Goal: Task Accomplishment & Management: Complete application form

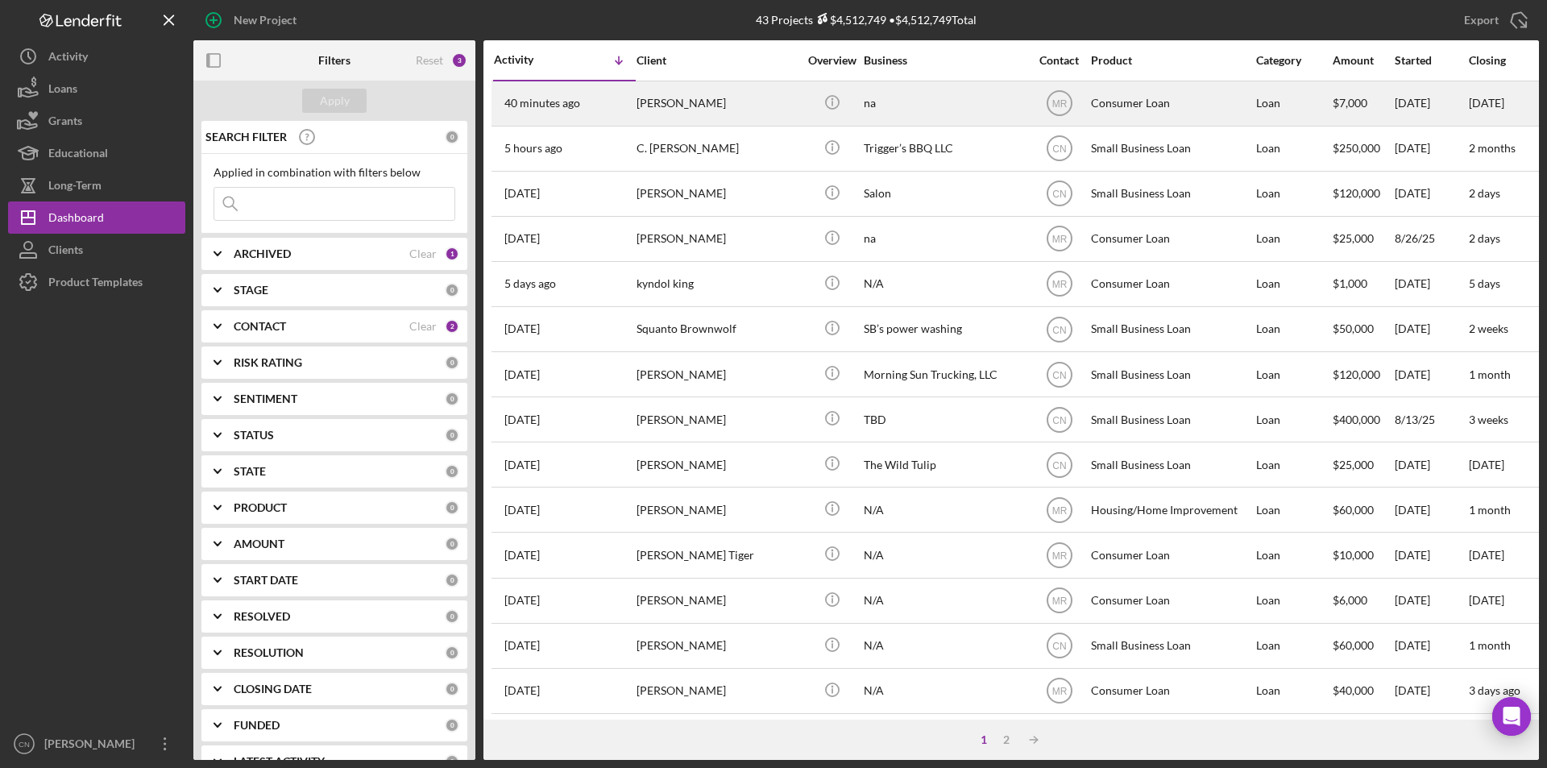
click at [671, 106] on div "[PERSON_NAME]" at bounding box center [717, 103] width 161 height 43
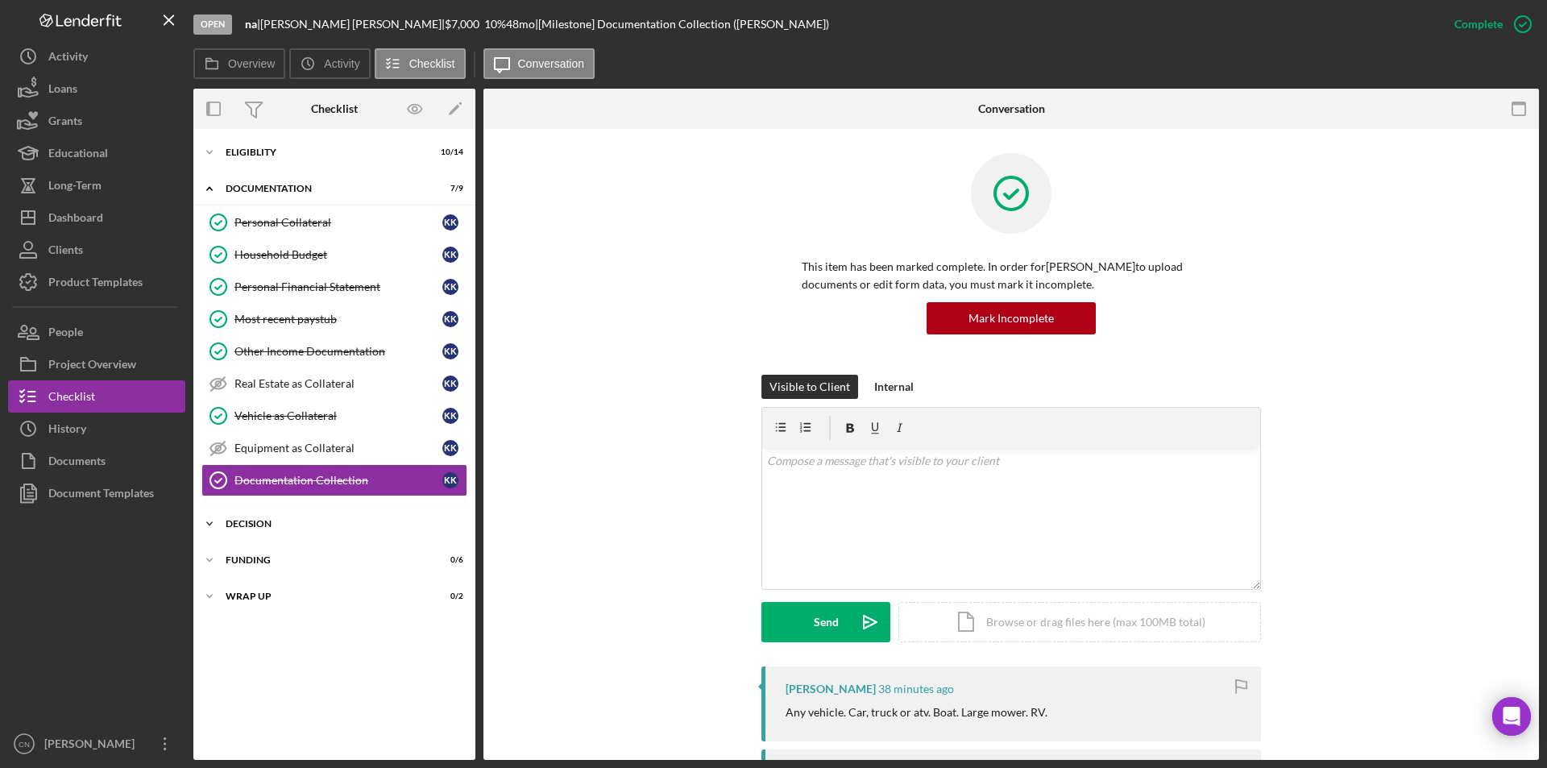
click at [252, 530] on div "Icon/Expander Decision 0 / 3" at bounding box center [334, 524] width 282 height 32
click at [251, 478] on div "Documentation Collection" at bounding box center [339, 480] width 208 height 13
click at [210, 155] on icon "Icon/Expander" at bounding box center [209, 152] width 32 height 32
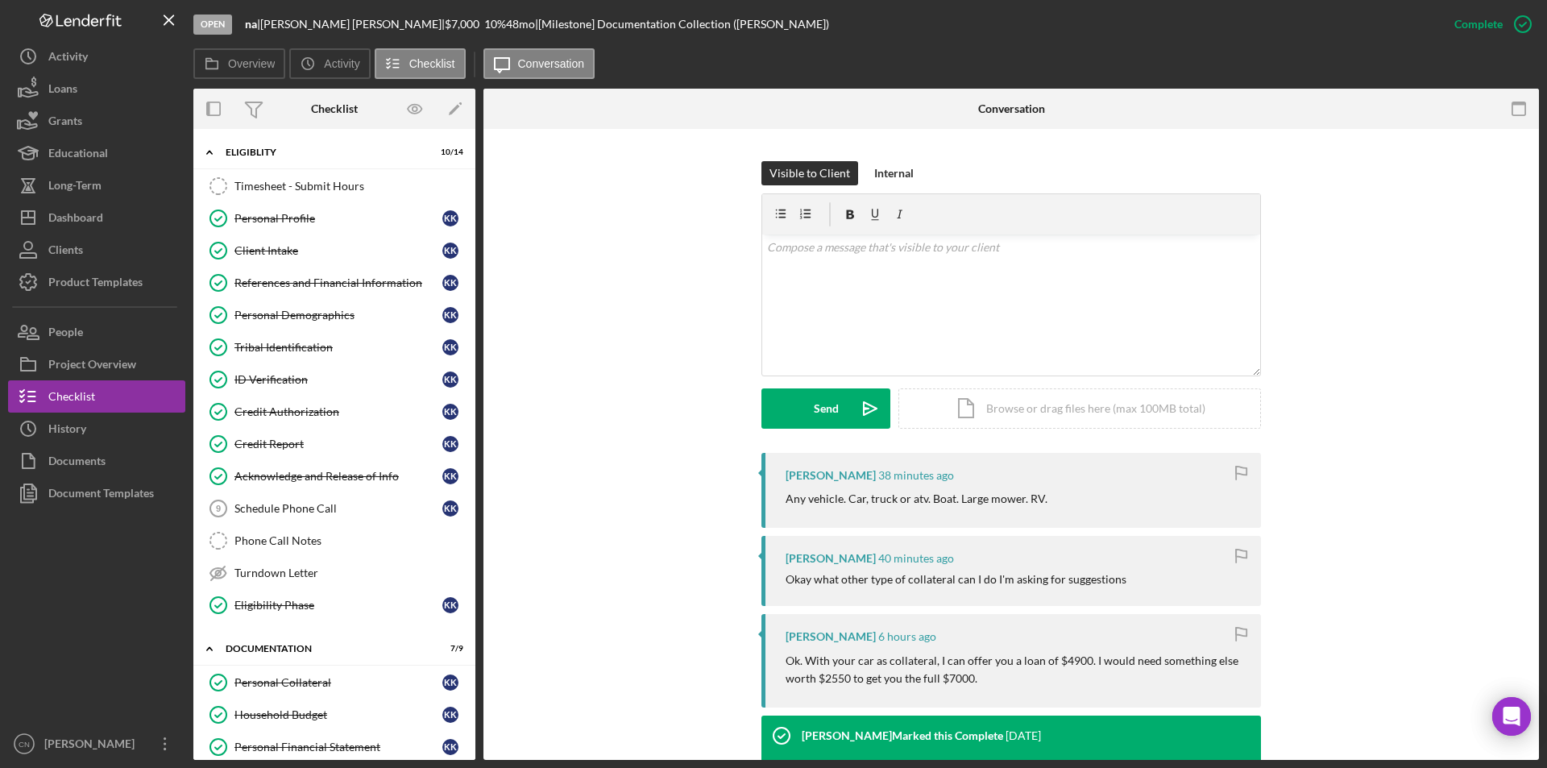
scroll to position [242, 0]
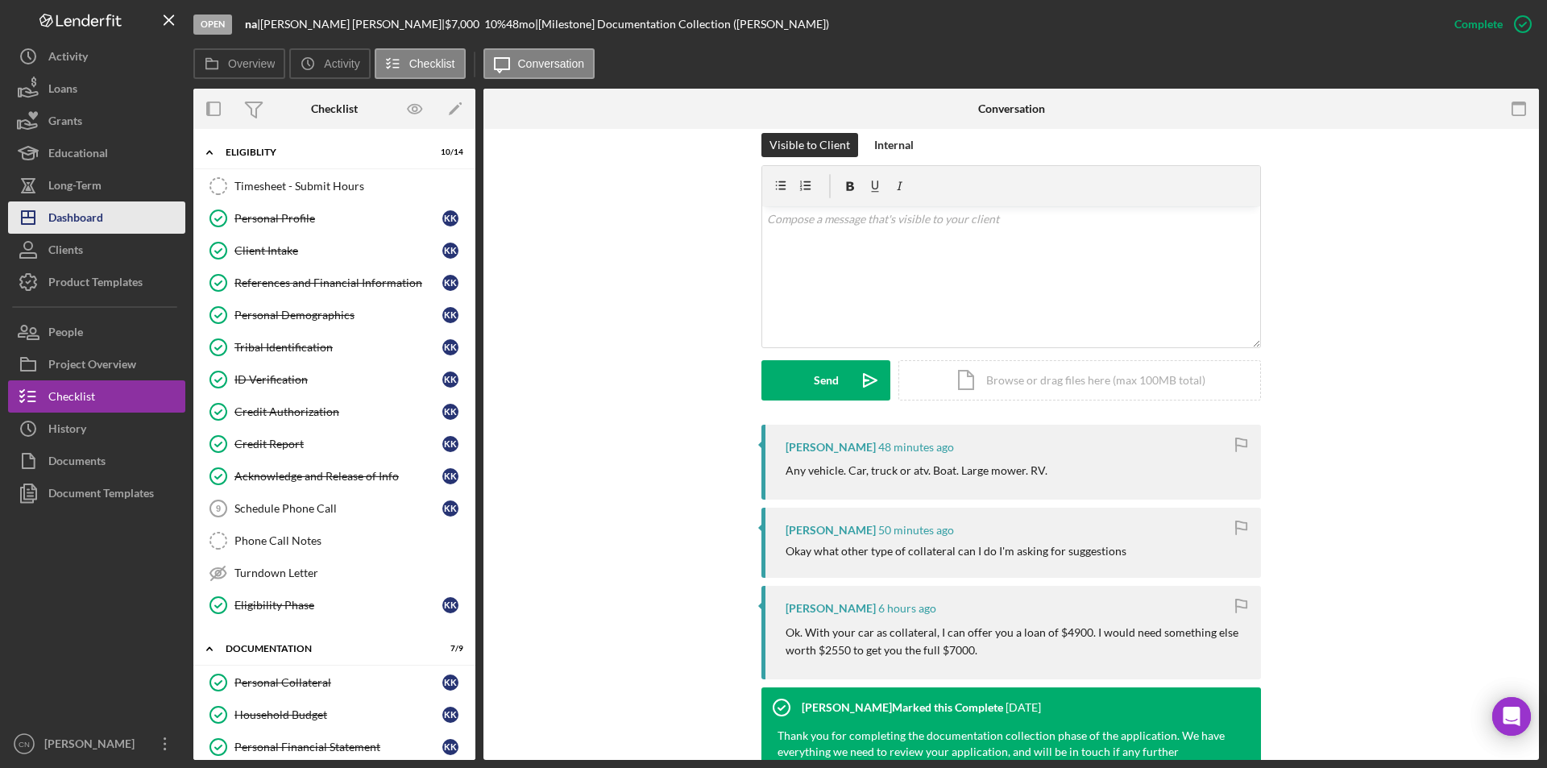
click at [81, 218] on div "Dashboard" at bounding box center [75, 219] width 55 height 36
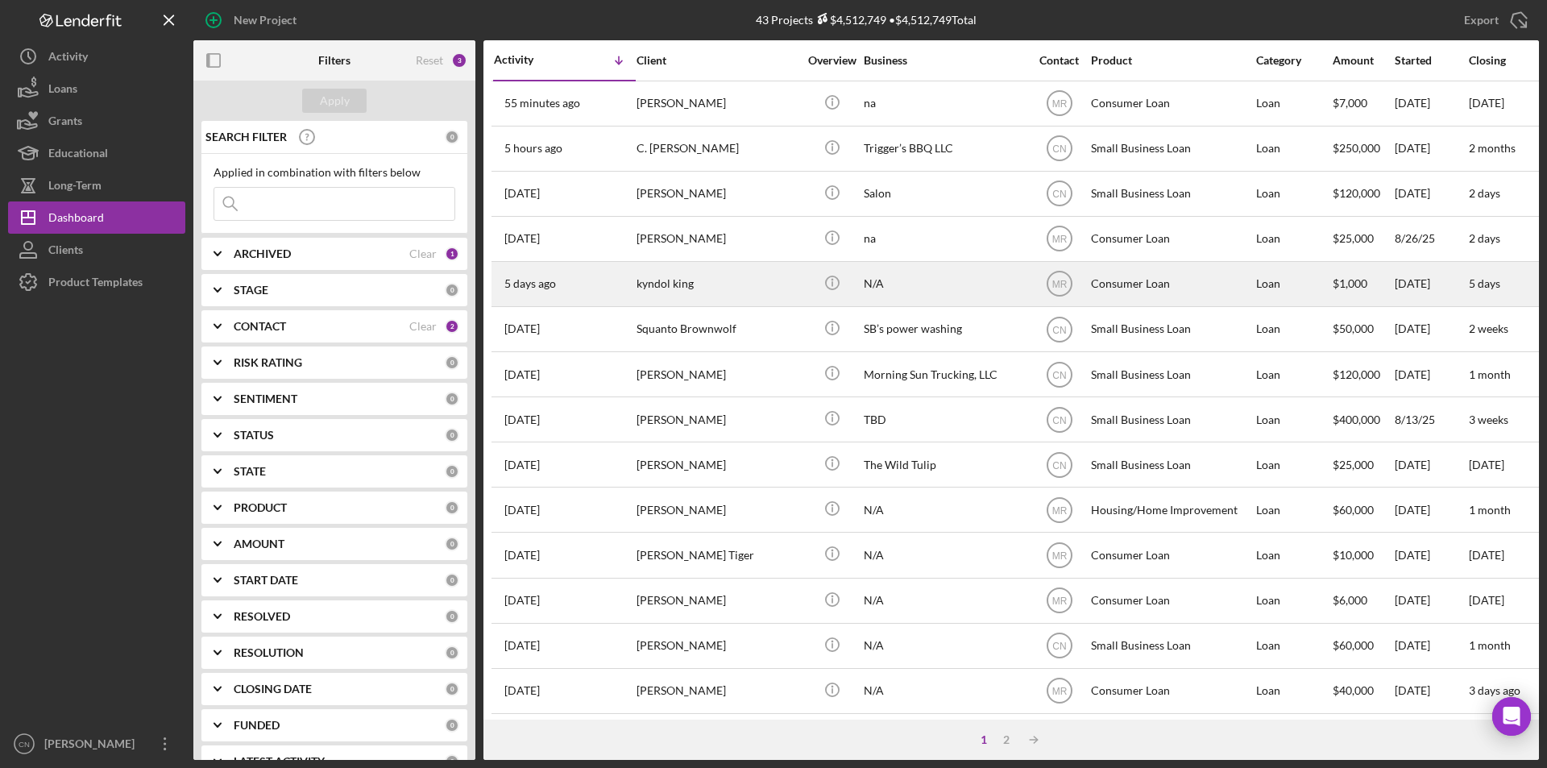
click at [700, 290] on div "kyndol king" at bounding box center [717, 284] width 161 height 43
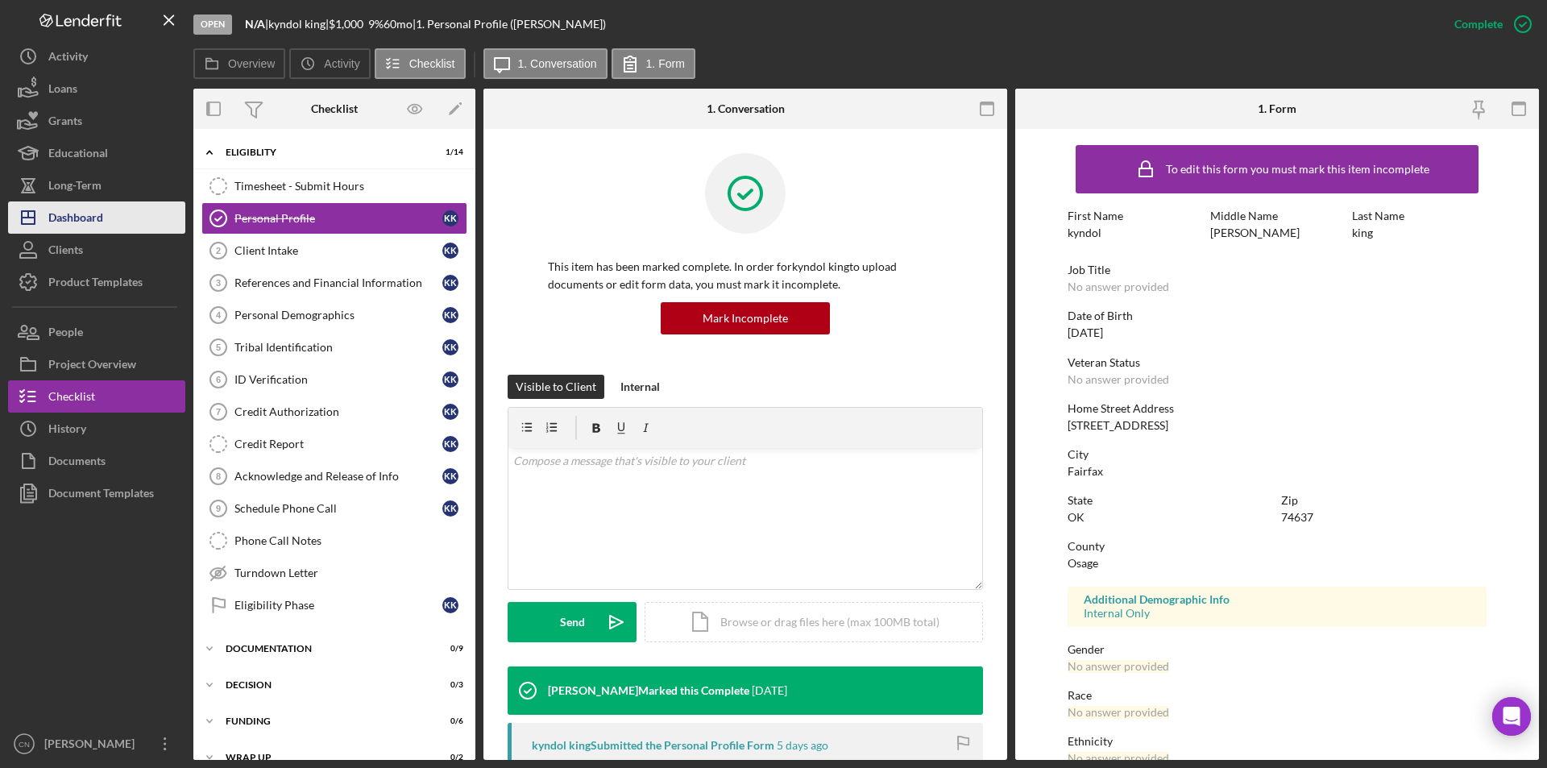
click at [54, 214] on div "Dashboard" at bounding box center [75, 219] width 55 height 36
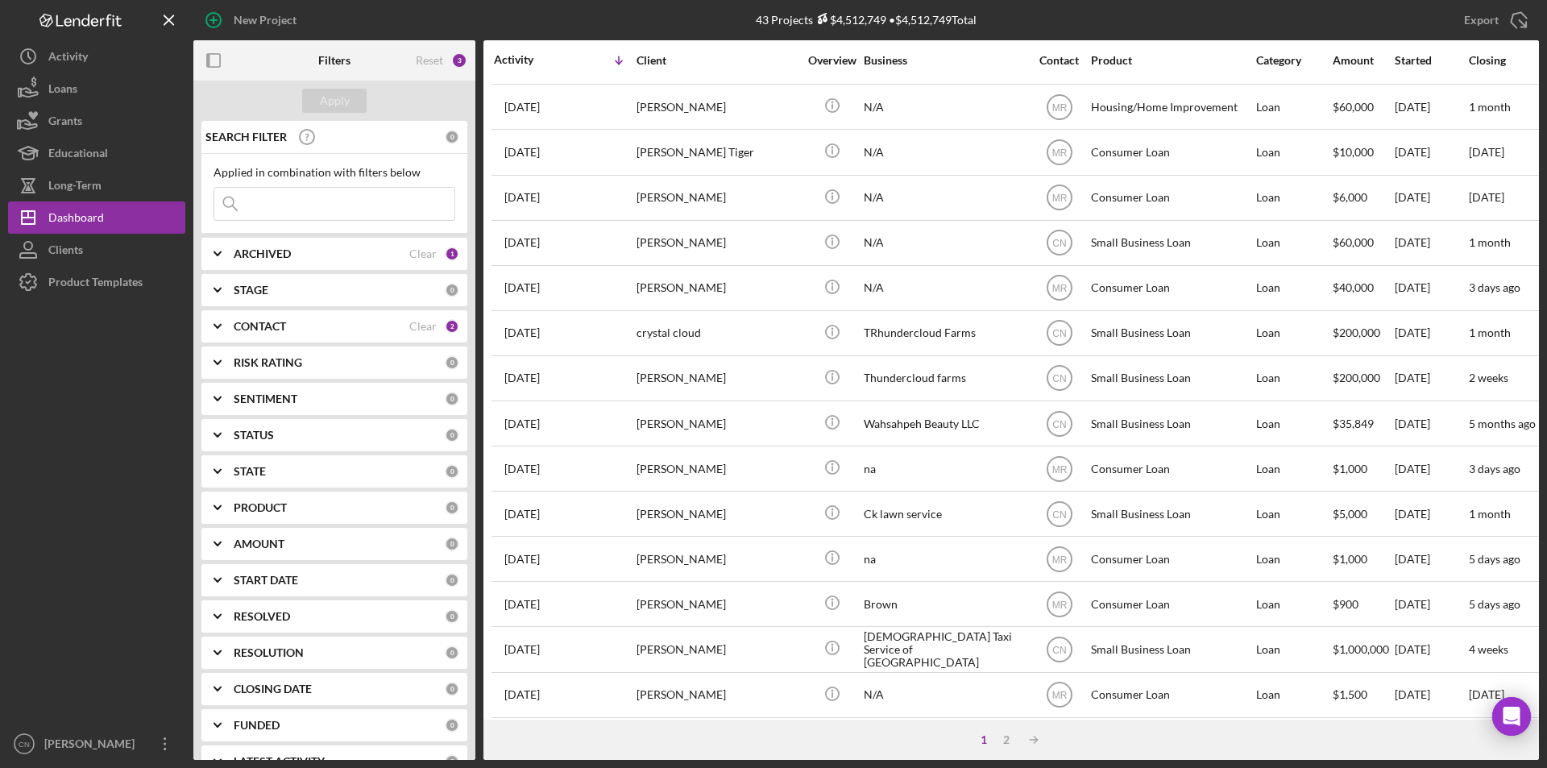
scroll to position [484, 0]
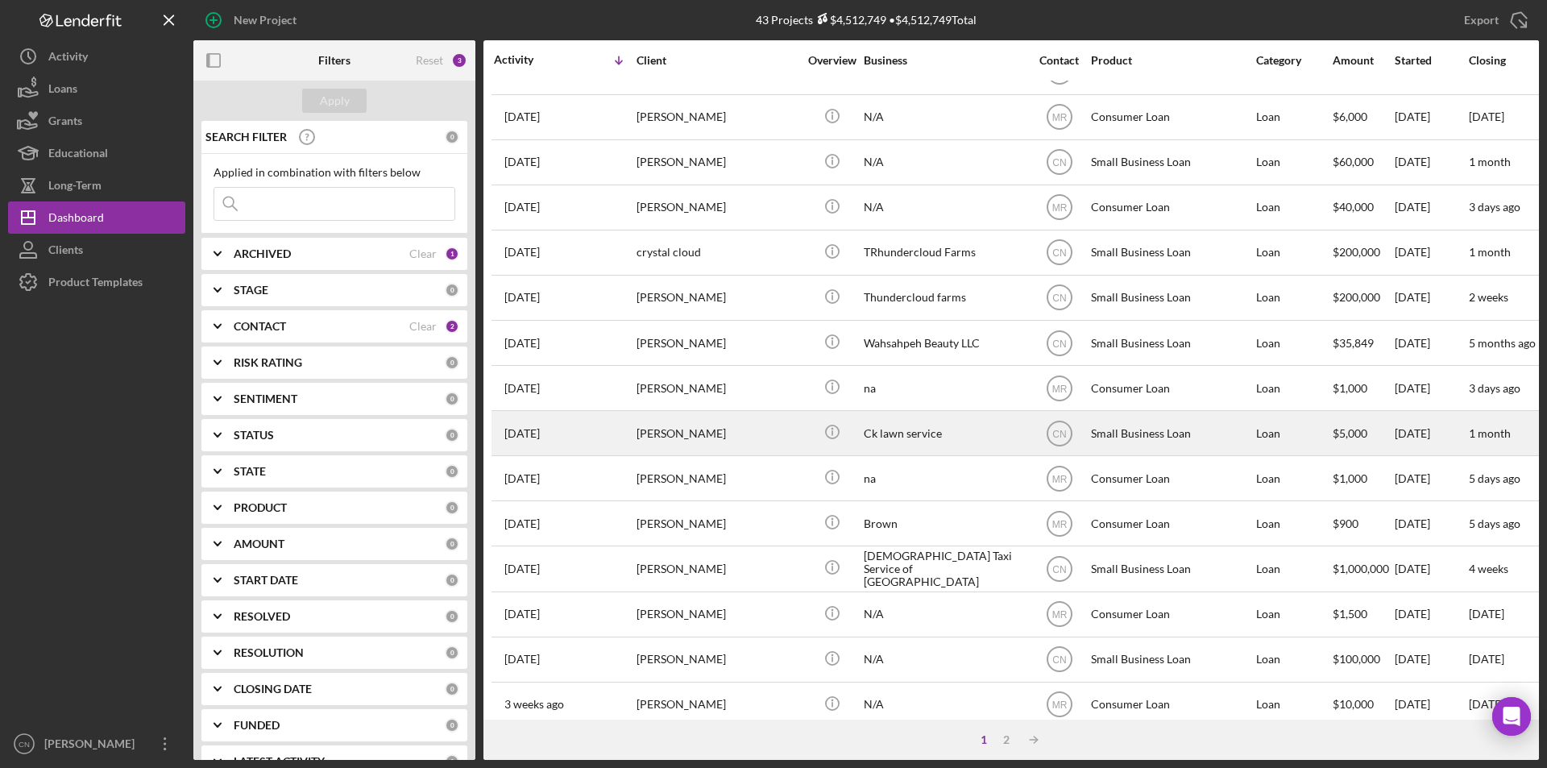
click at [678, 434] on div "[PERSON_NAME]" at bounding box center [717, 433] width 161 height 43
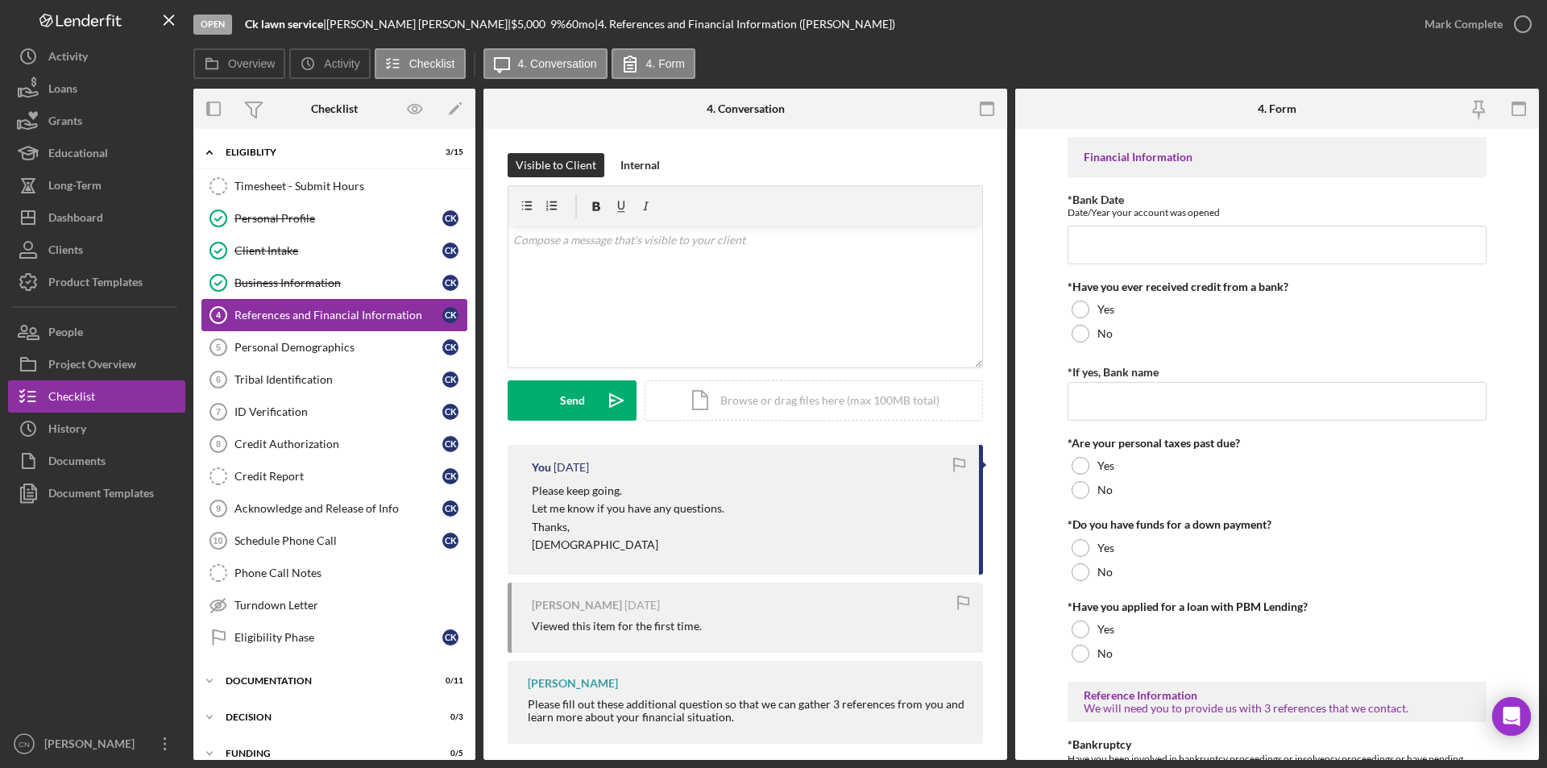
click at [301, 312] on div "References and Financial Information" at bounding box center [339, 315] width 208 height 13
click at [64, 214] on div "Dashboard" at bounding box center [75, 219] width 55 height 36
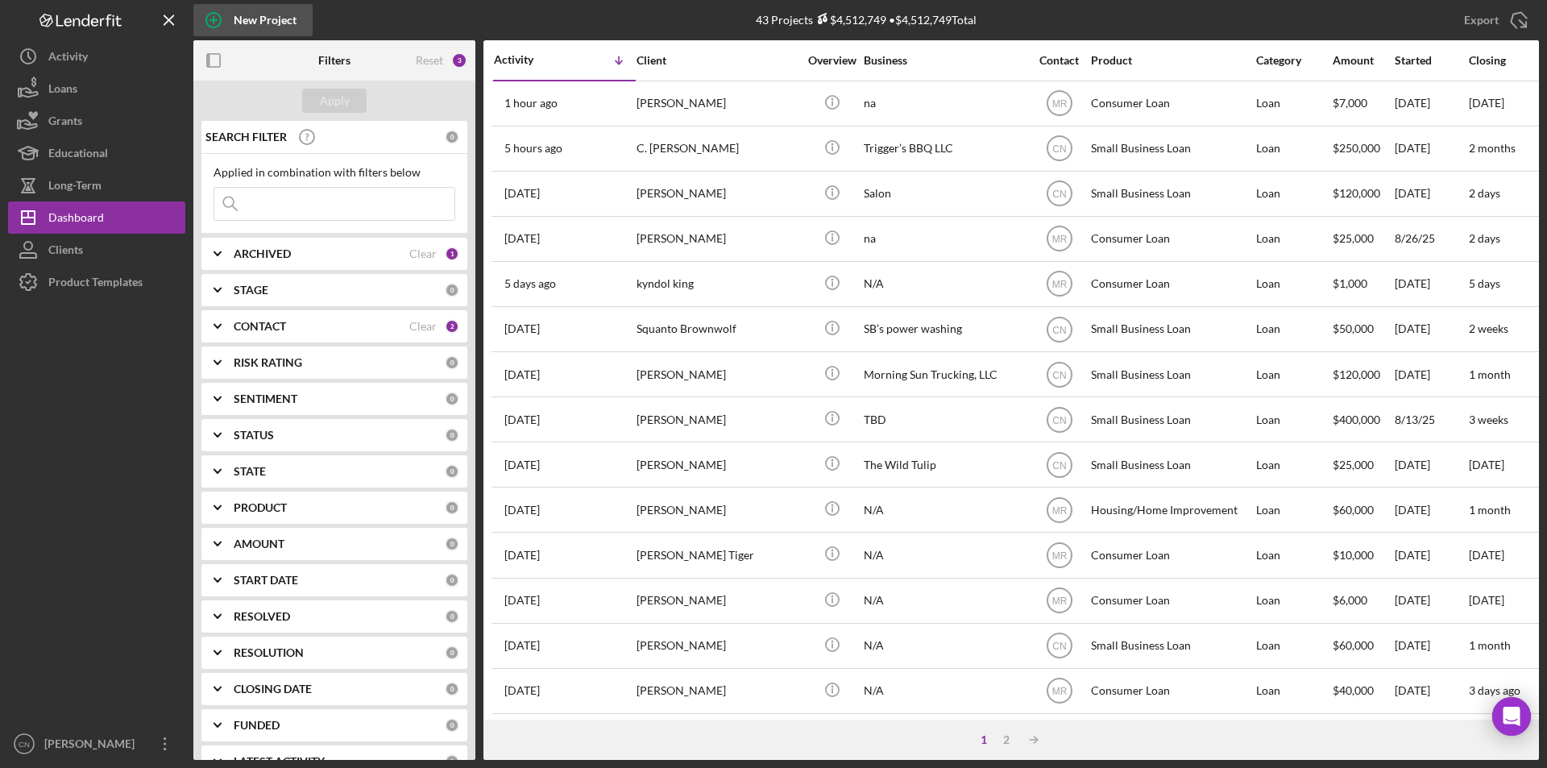
click at [220, 10] on icon "button" at bounding box center [213, 20] width 40 height 40
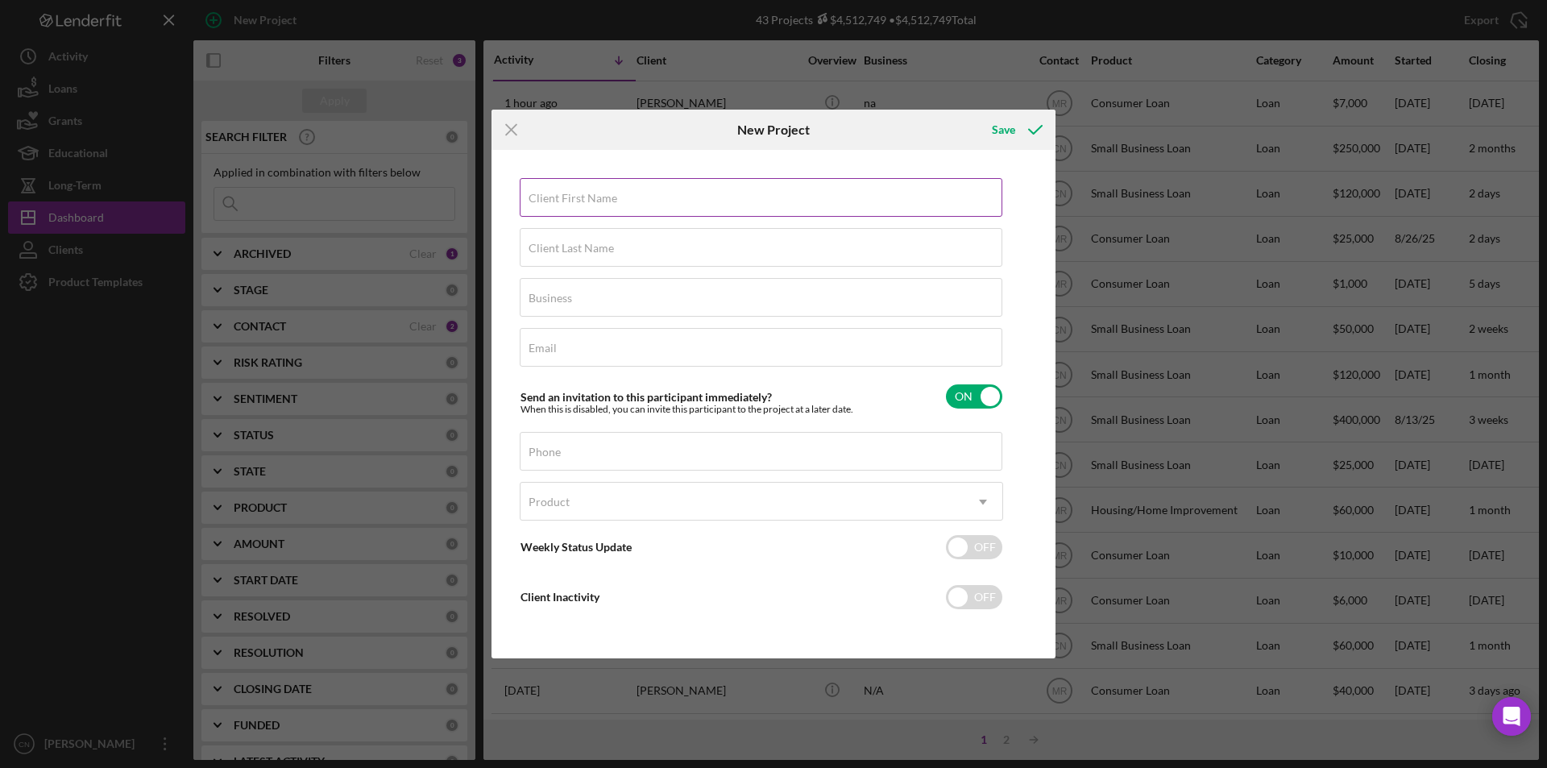
click at [588, 210] on input "Client First Name" at bounding box center [761, 197] width 483 height 39
type input "Karmen"
type input "Brown"
type input "Four Eleven North State Industries"
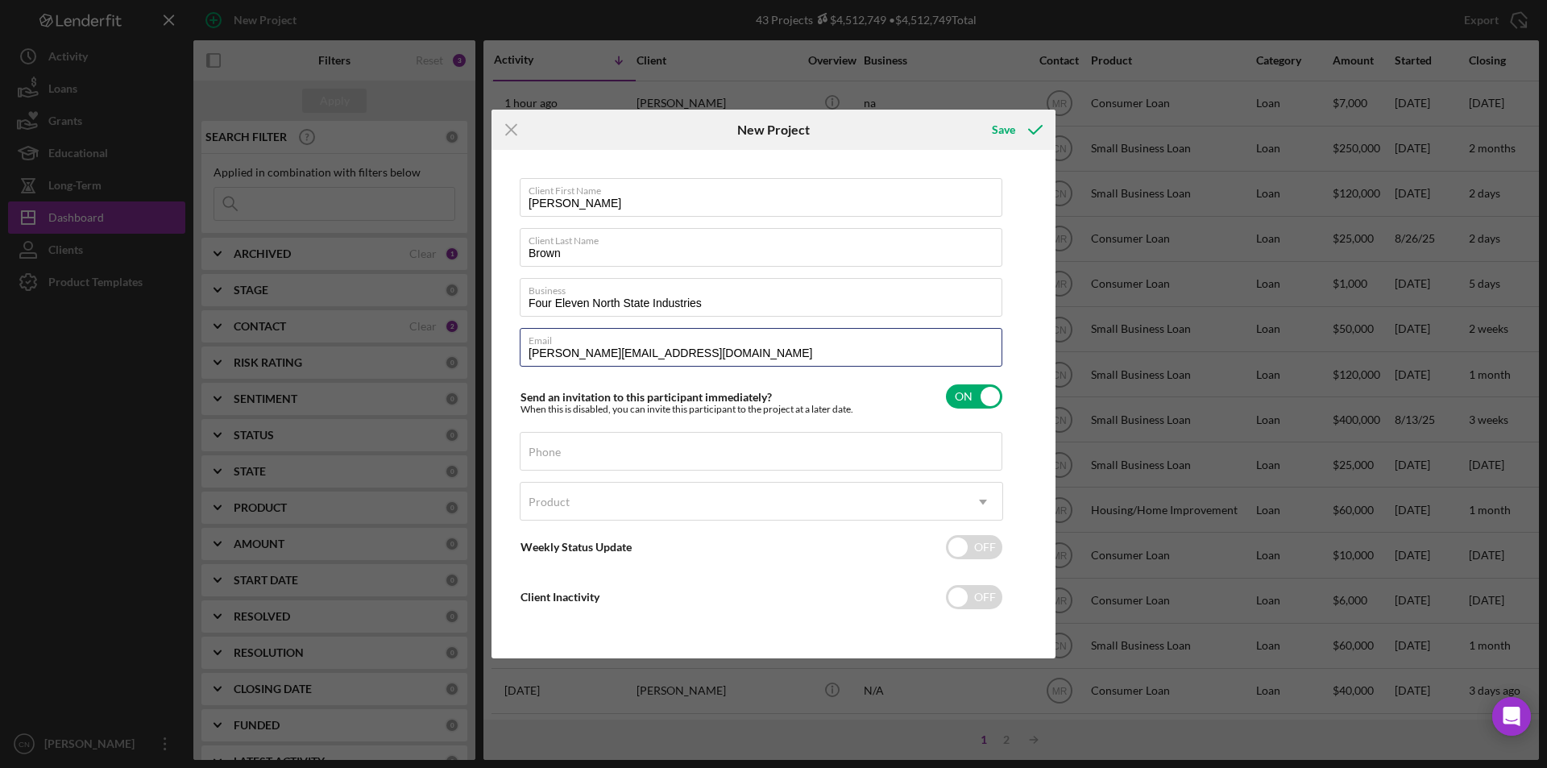
type input "karmen@RBI-Labs.com"
type input "(918) 607-9992"
click at [787, 492] on div "Product" at bounding box center [742, 502] width 443 height 37
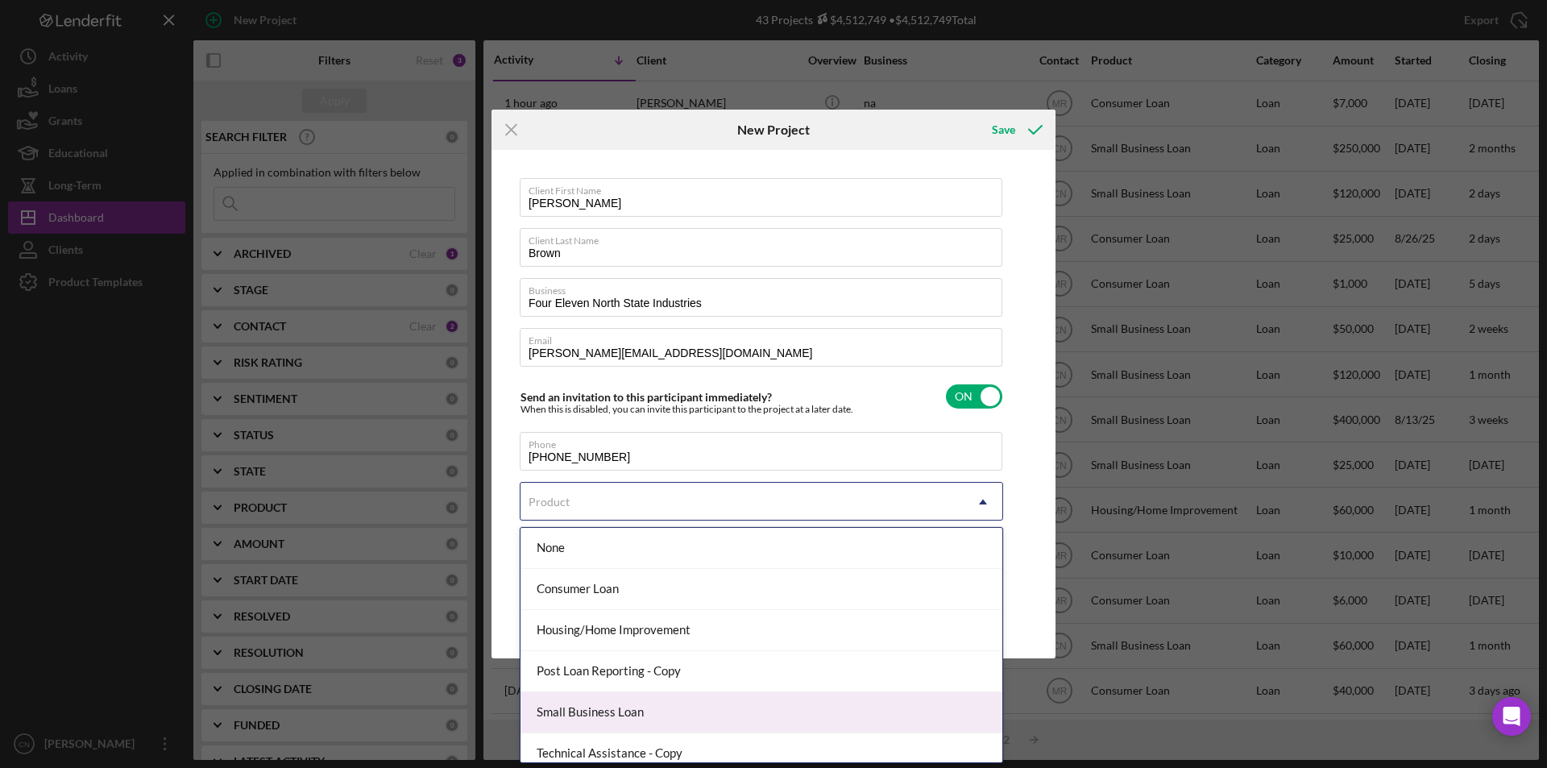
click at [663, 721] on div "Small Business Loan" at bounding box center [762, 712] width 482 height 41
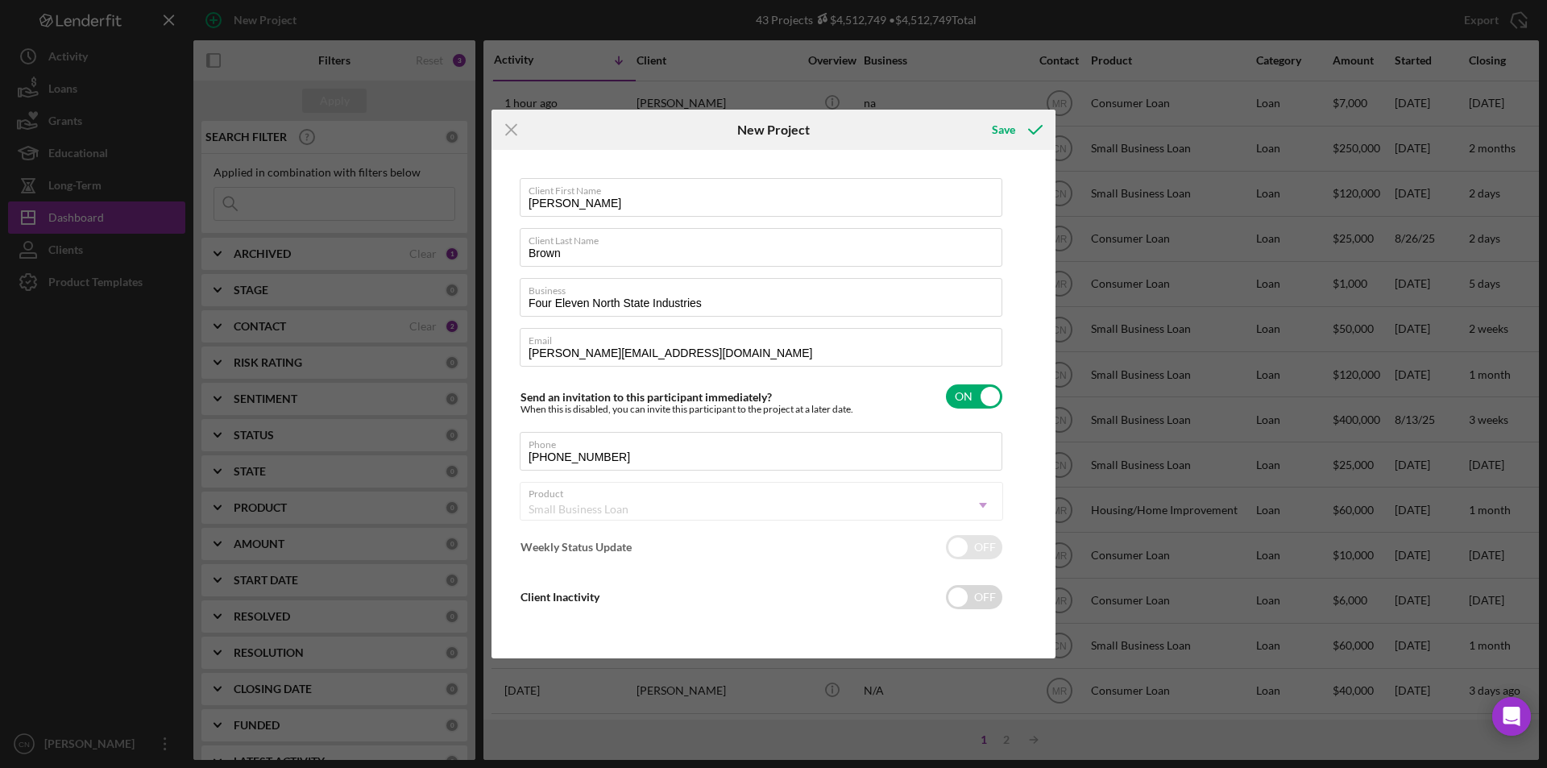
checkbox input "true"
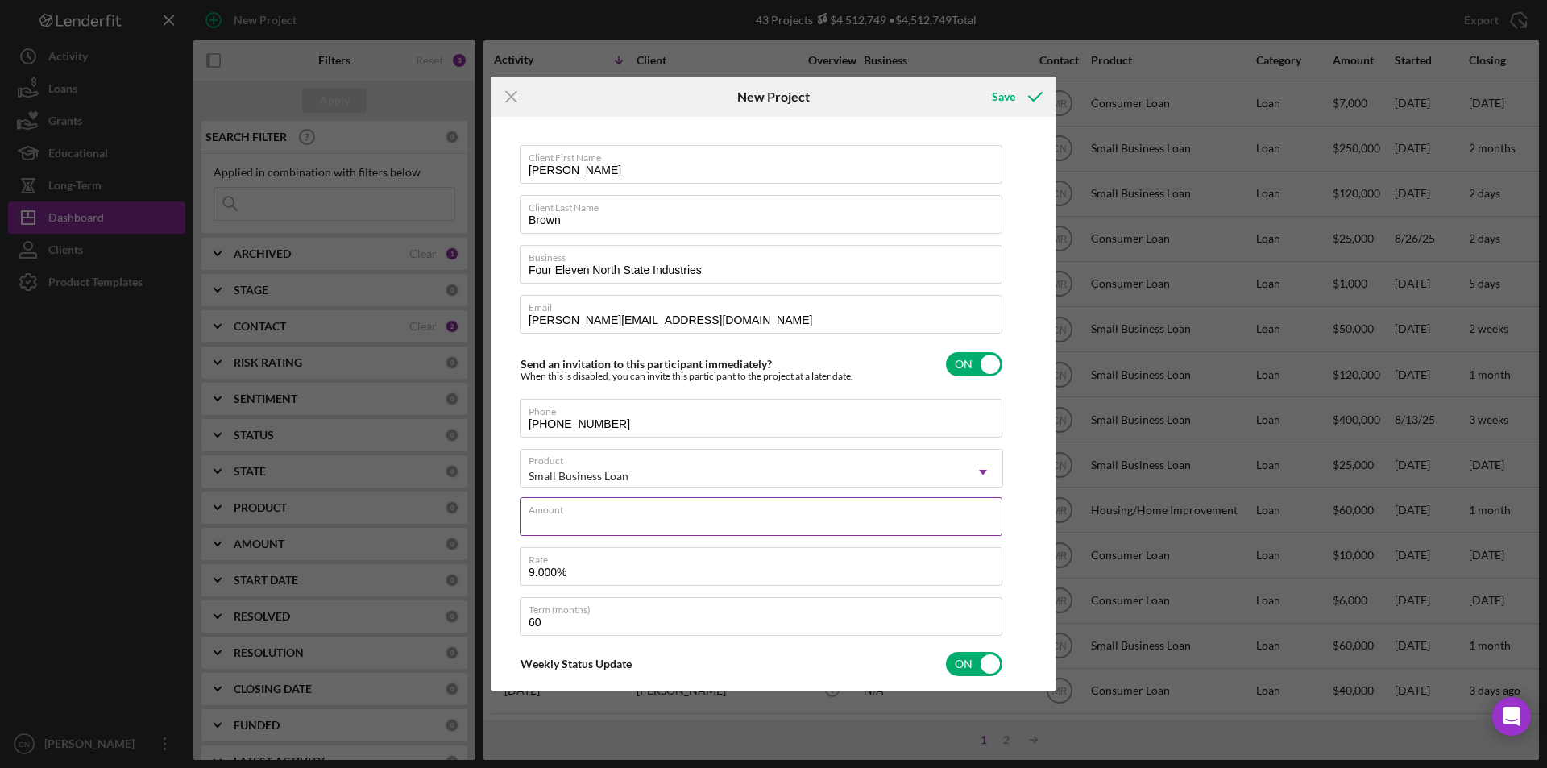
click at [571, 525] on input "Amount" at bounding box center [761, 516] width 483 height 39
type input "$100,000"
click at [1043, 99] on icon "submit" at bounding box center [1036, 97] width 40 height 40
checkbox input "false"
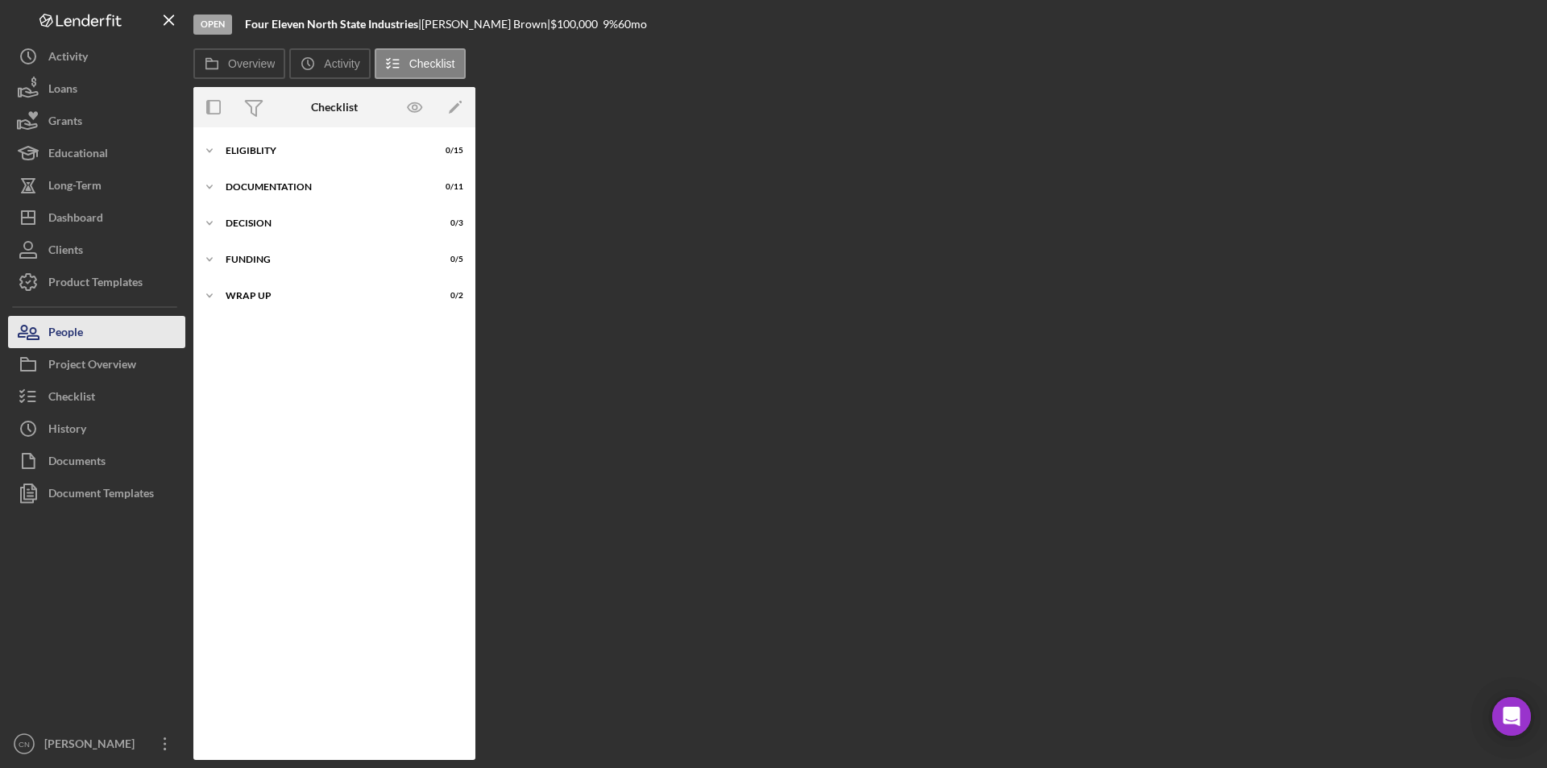
click at [36, 332] on icon "button" at bounding box center [32, 333] width 11 height 11
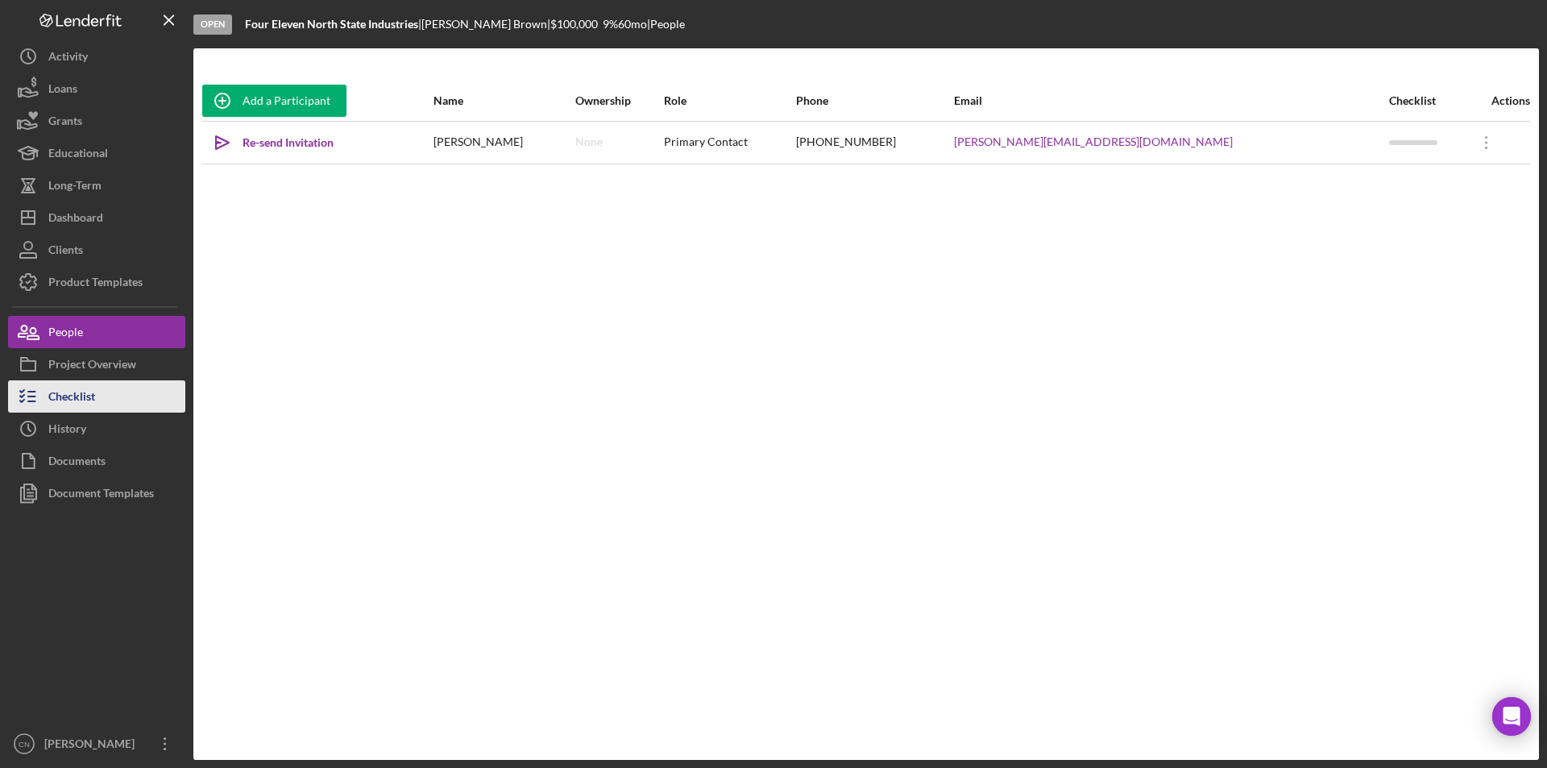
click at [54, 397] on div "Checklist" at bounding box center [71, 398] width 47 height 36
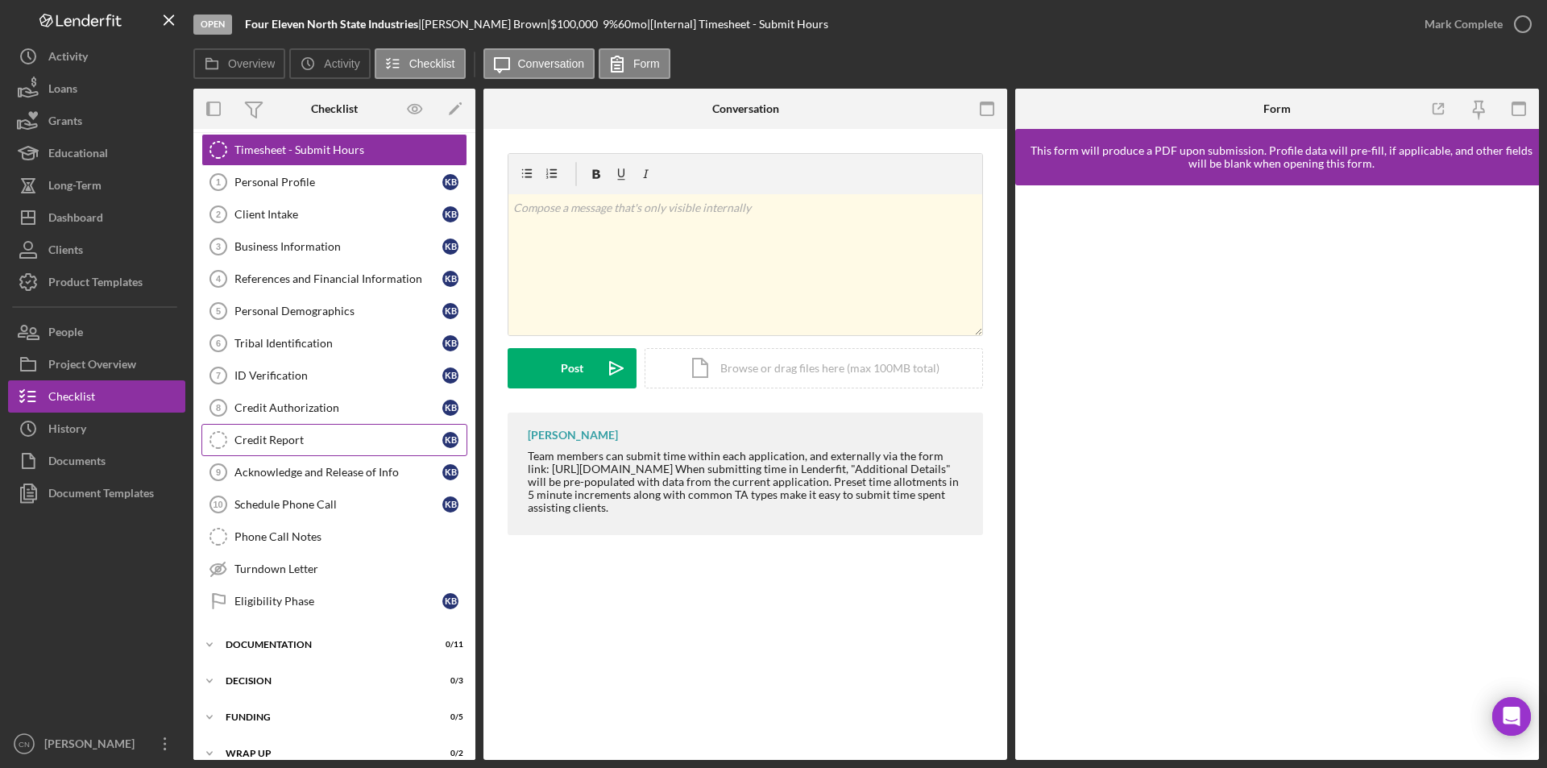
scroll to position [55, 0]
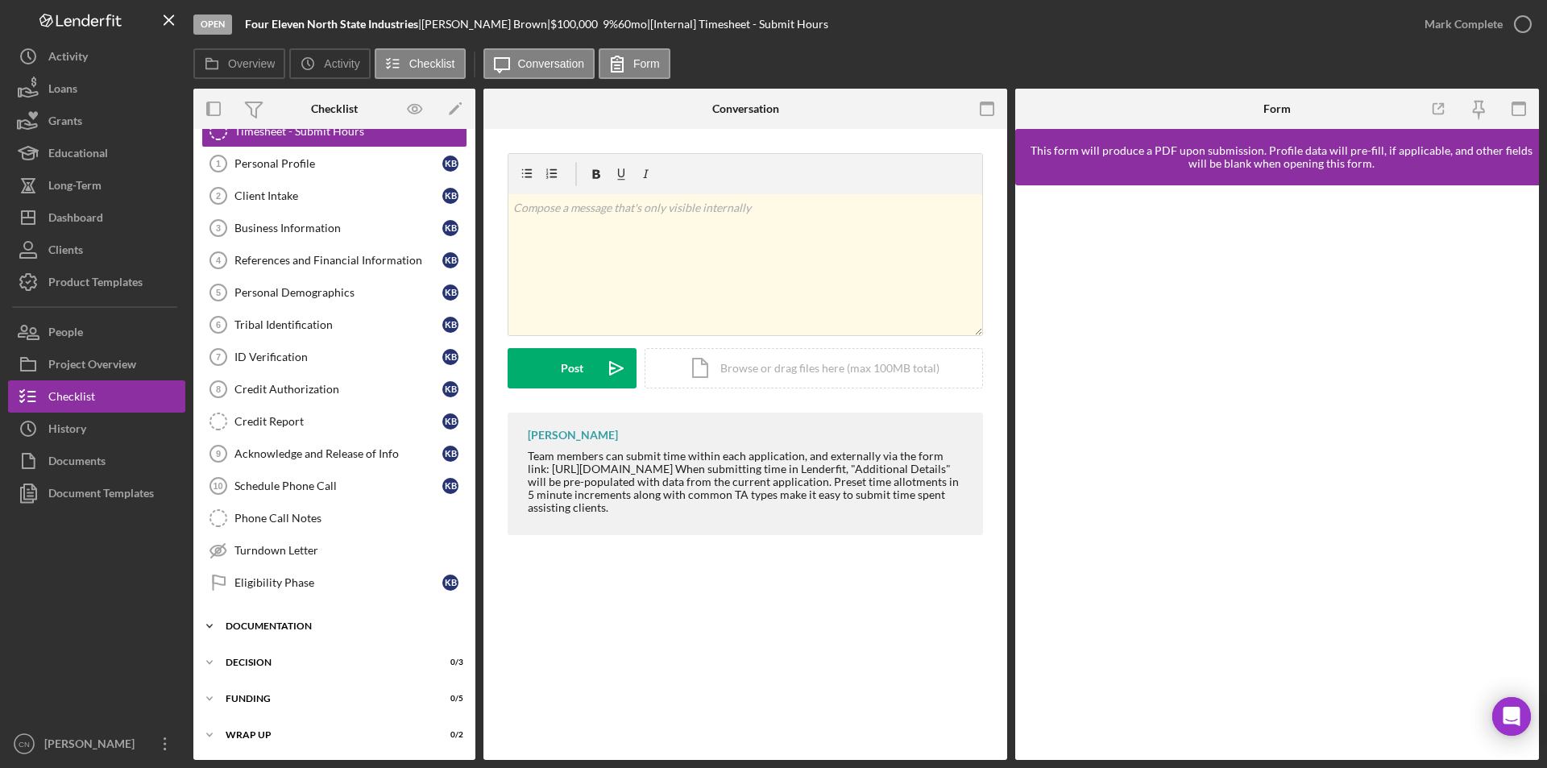
click at [269, 622] on div "Documentation" at bounding box center [341, 626] width 230 height 10
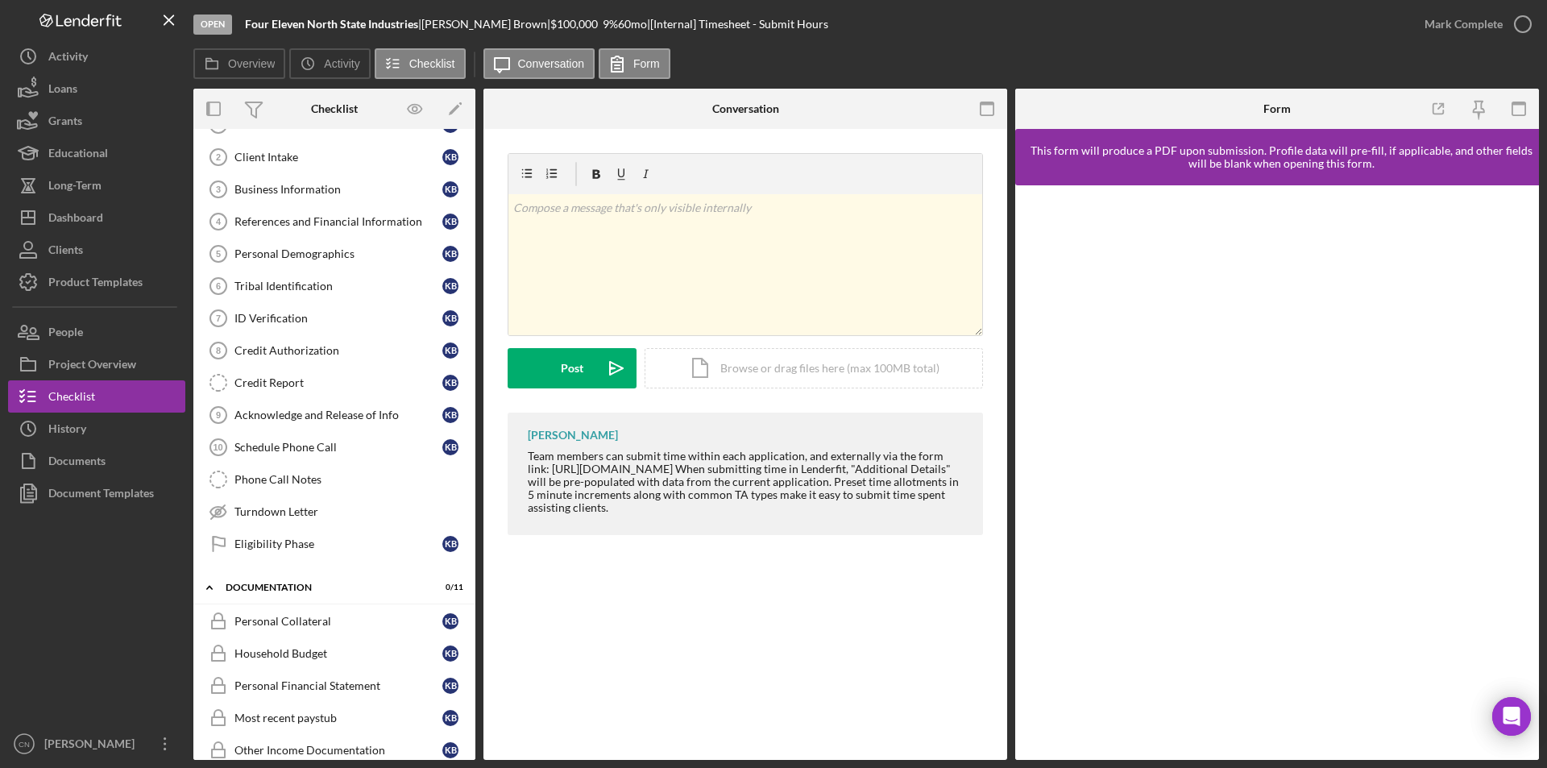
scroll to position [0, 0]
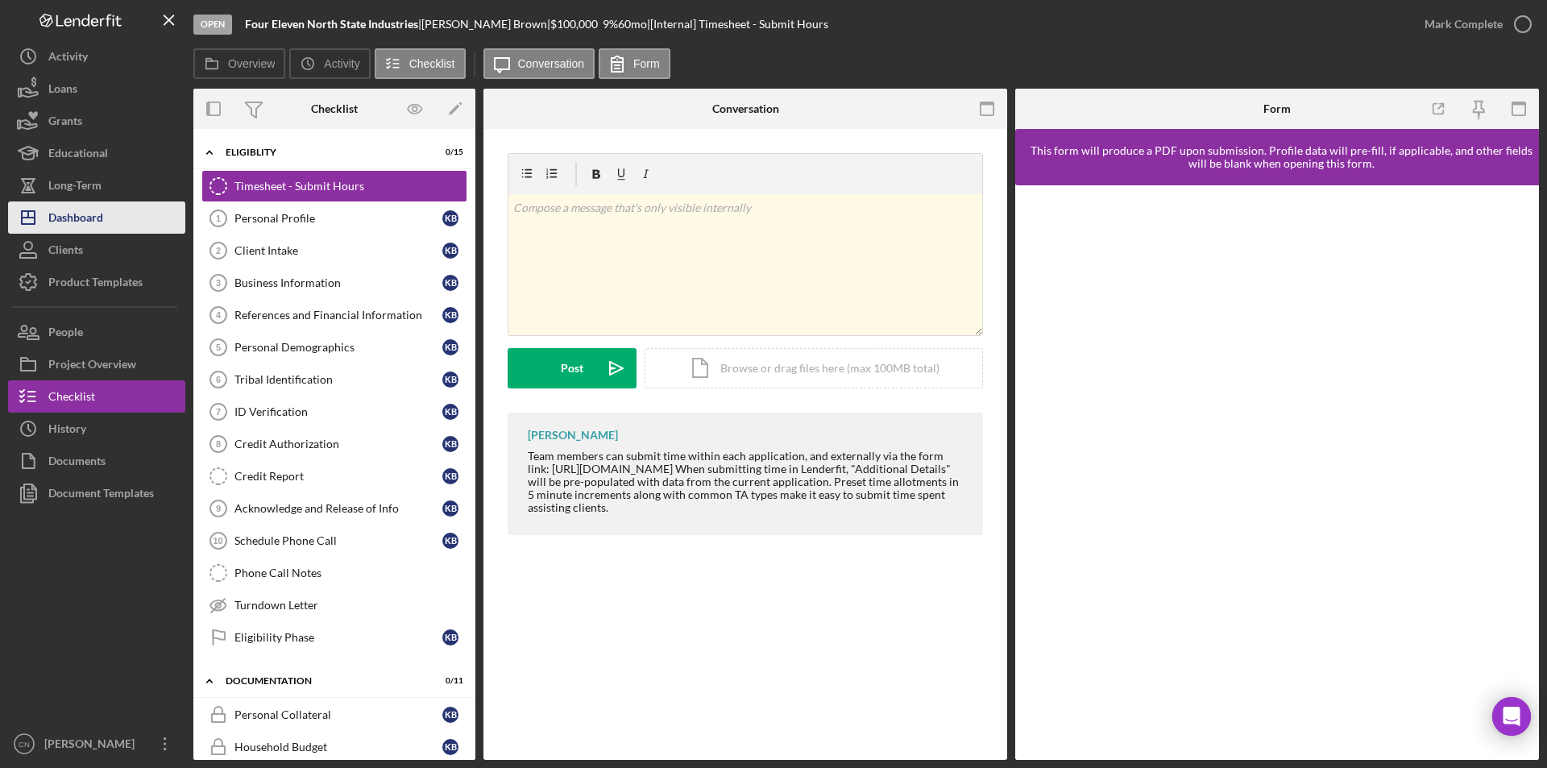
click at [73, 216] on div "Dashboard" at bounding box center [75, 219] width 55 height 36
